Goal: Obtain resource: Obtain resource

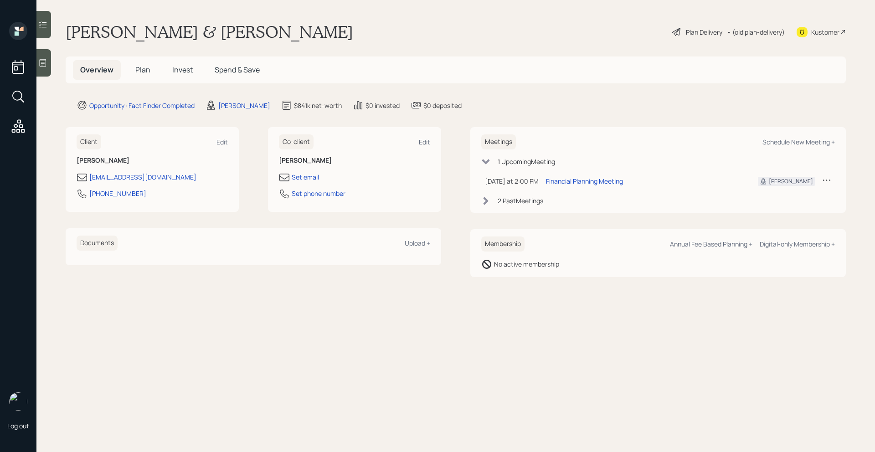
click at [137, 75] on h5 "Plan" at bounding box center [143, 70] width 30 height 20
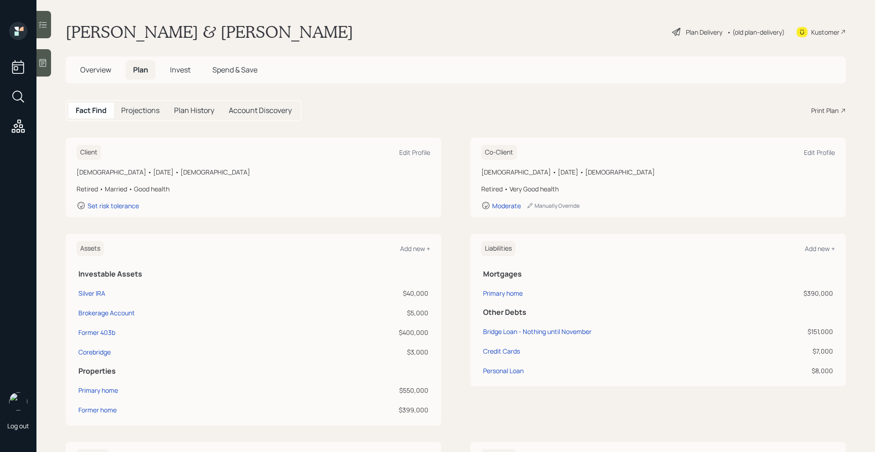
click at [819, 109] on div "Print Plan" at bounding box center [824, 111] width 27 height 10
